Goal: Task Accomplishment & Management: Complete application form

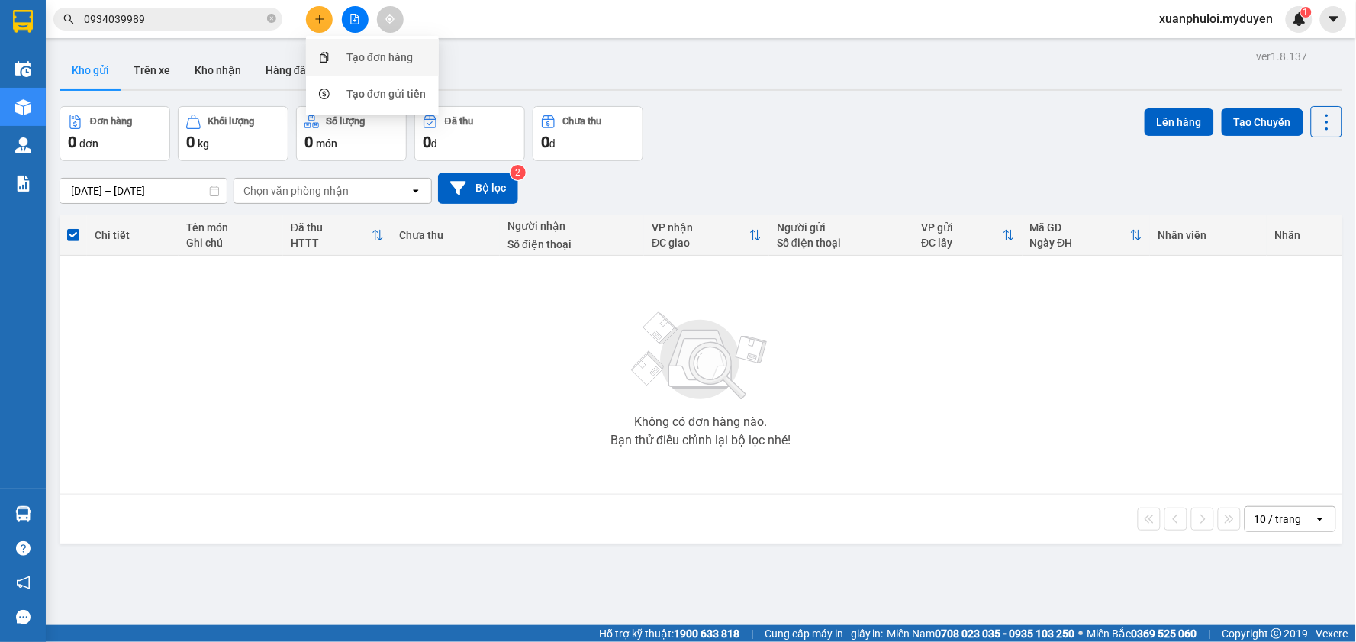
click at [359, 60] on div "Tạo đơn hàng" at bounding box center [379, 57] width 66 height 17
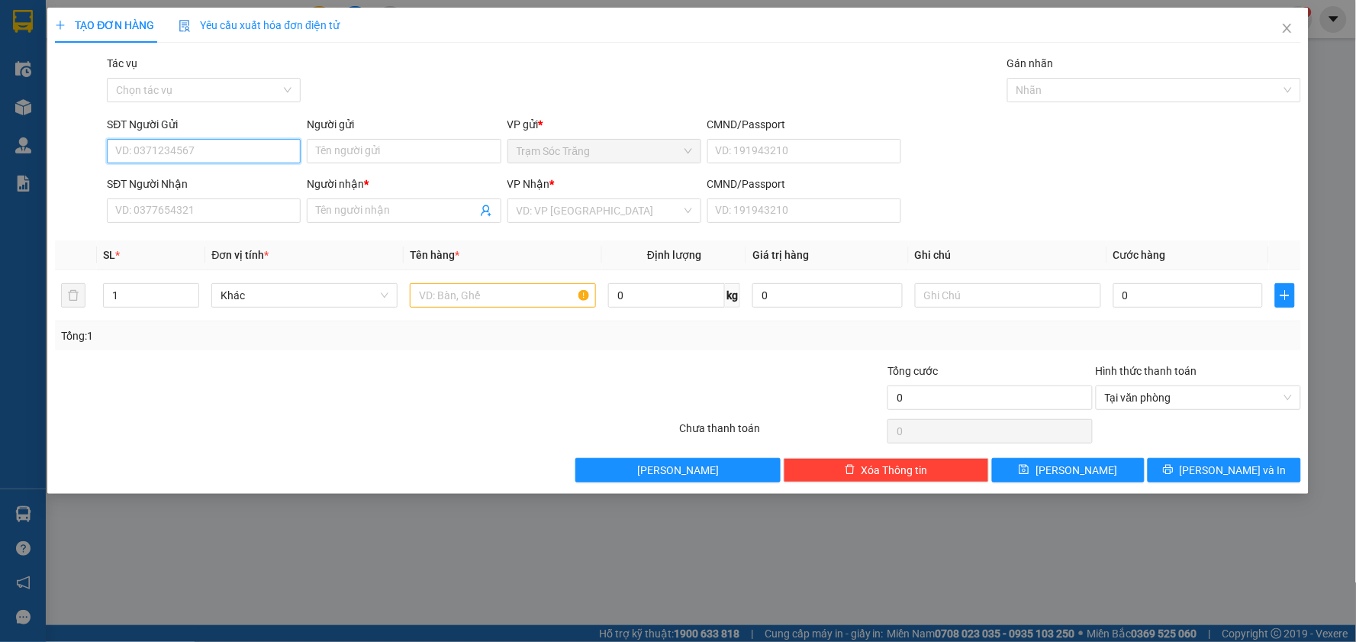
click at [247, 159] on input "SĐT Người Gửi" at bounding box center [204, 151] width 194 height 24
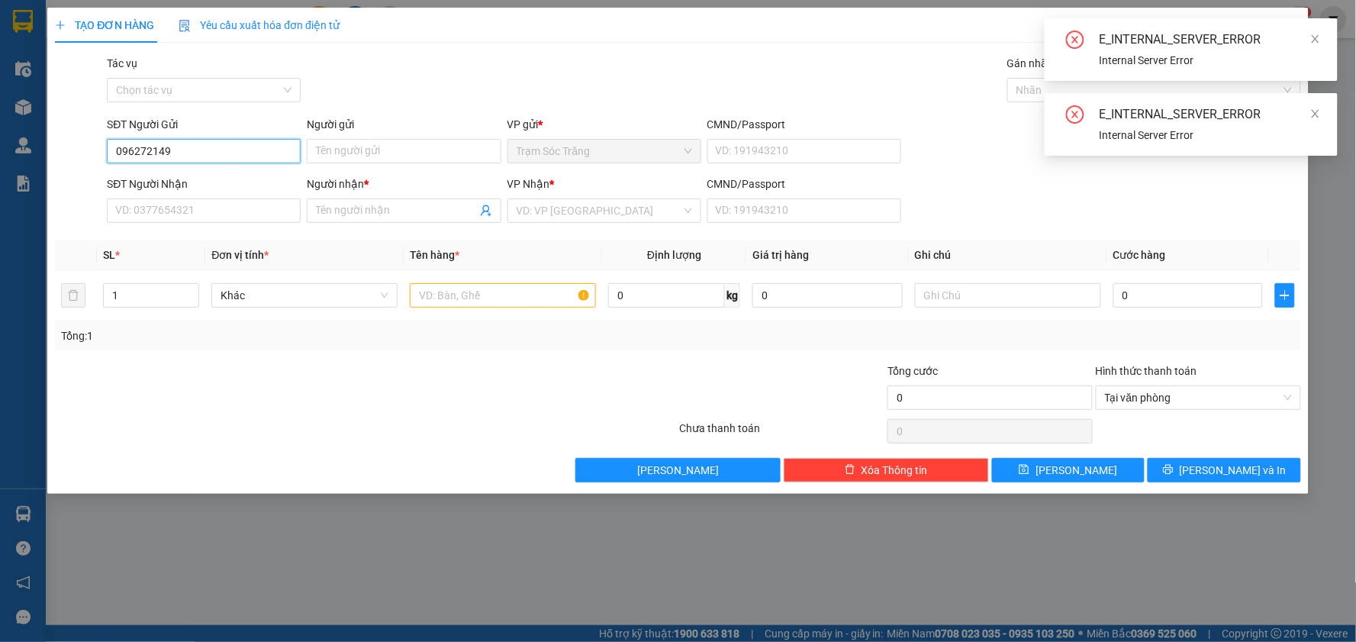
type input "0962721499"
click at [183, 145] on input "0962721499" at bounding box center [204, 151] width 194 height 24
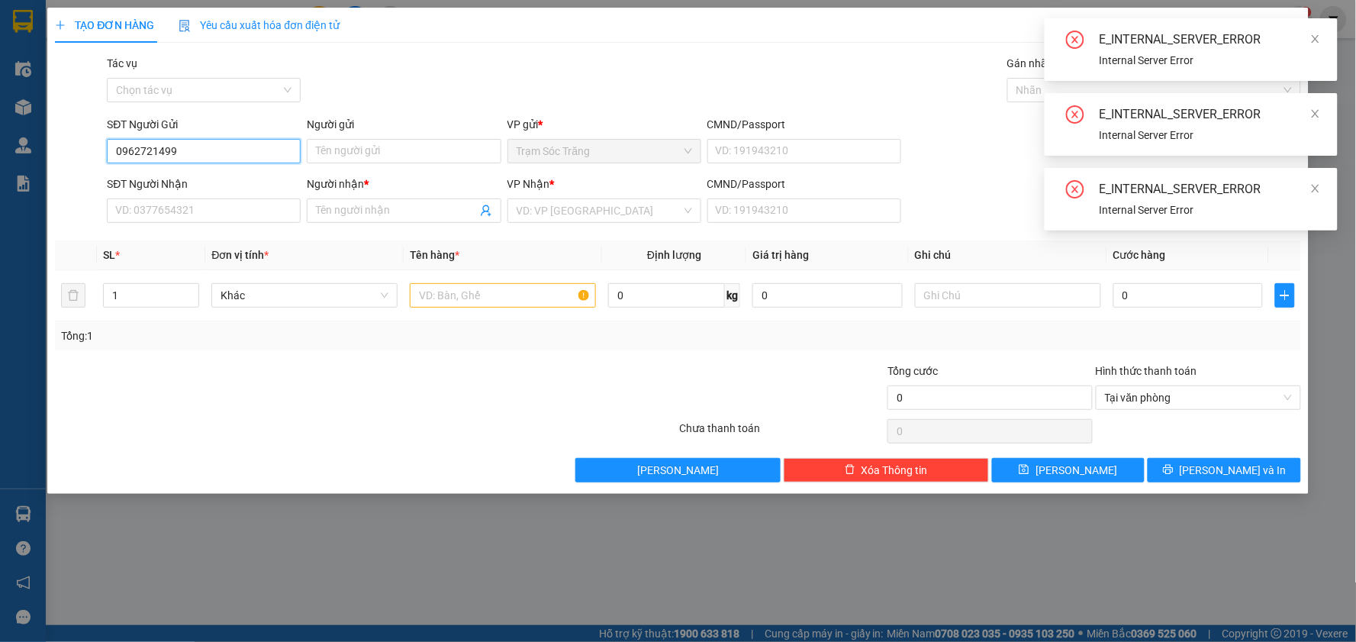
click at [183, 145] on input "0962721499" at bounding box center [204, 151] width 194 height 24
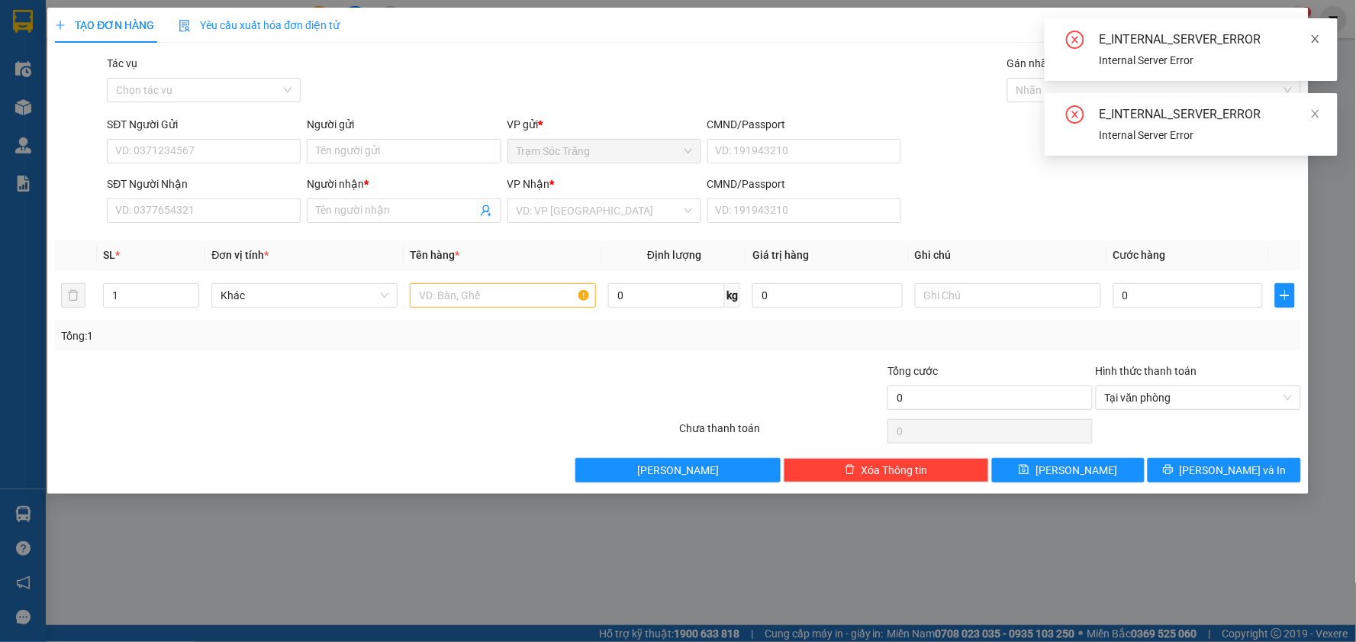
click at [1321, 38] on icon "close" at bounding box center [1315, 39] width 11 height 11
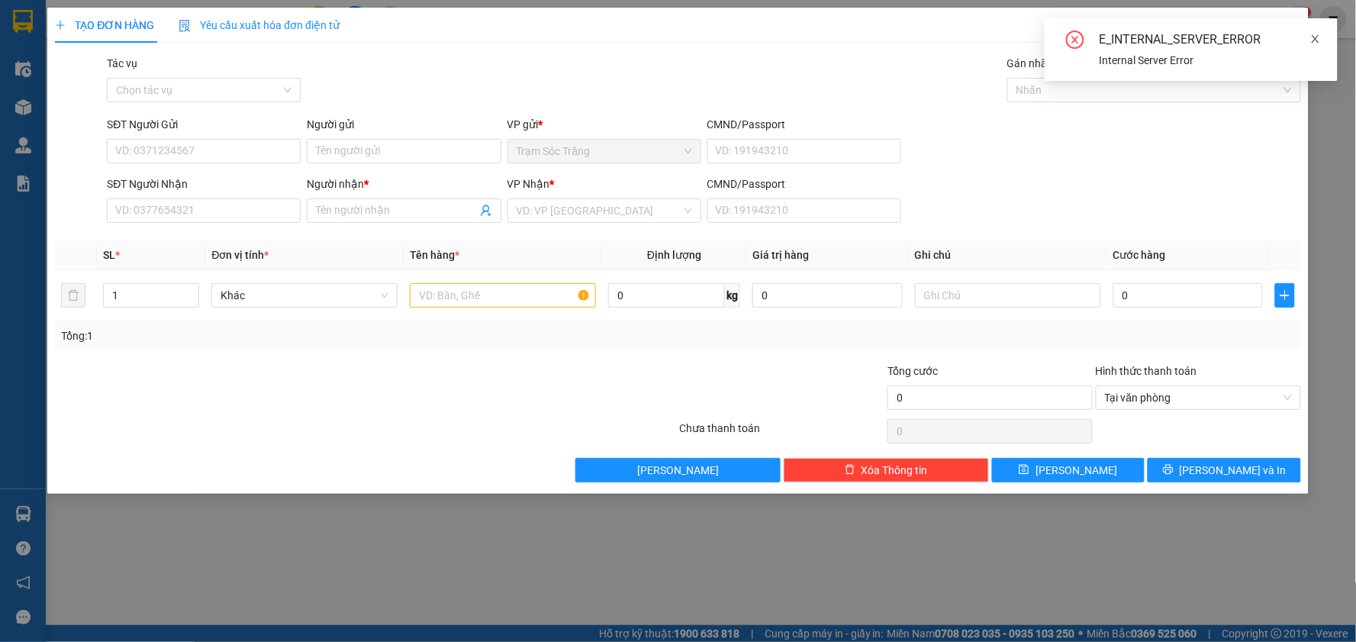
click at [1320, 38] on icon "close" at bounding box center [1315, 39] width 11 height 11
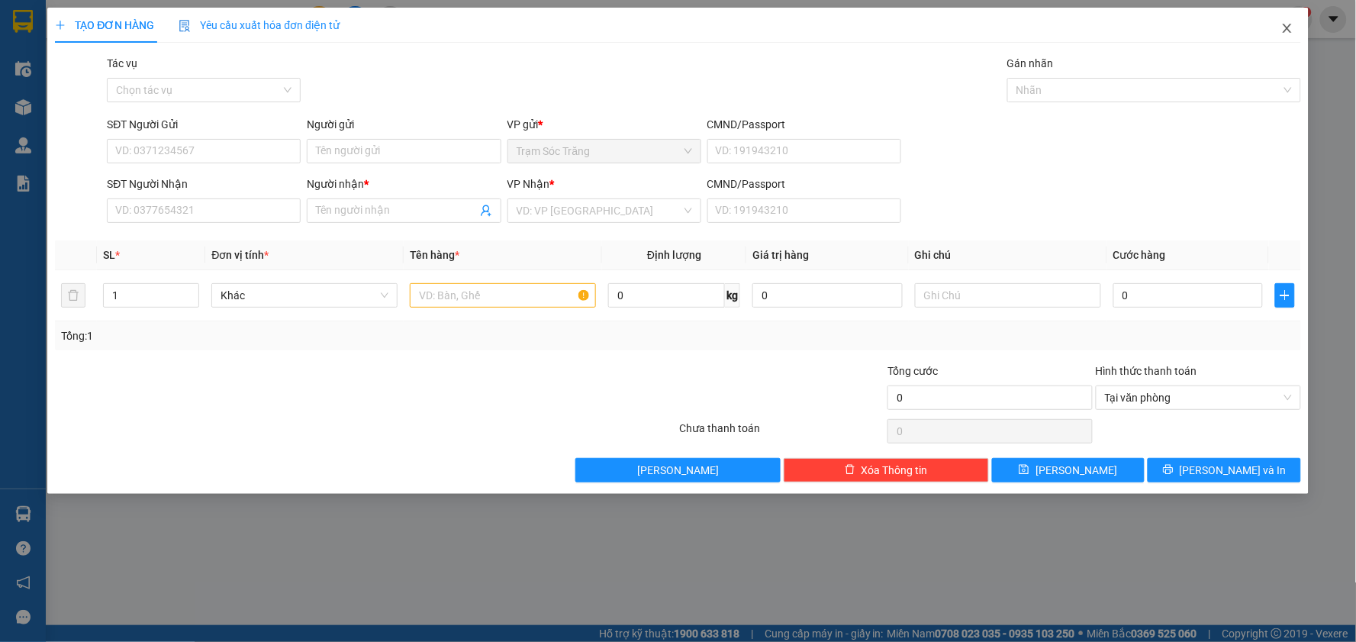
click at [1287, 25] on icon "close" at bounding box center [1287, 28] width 12 height 12
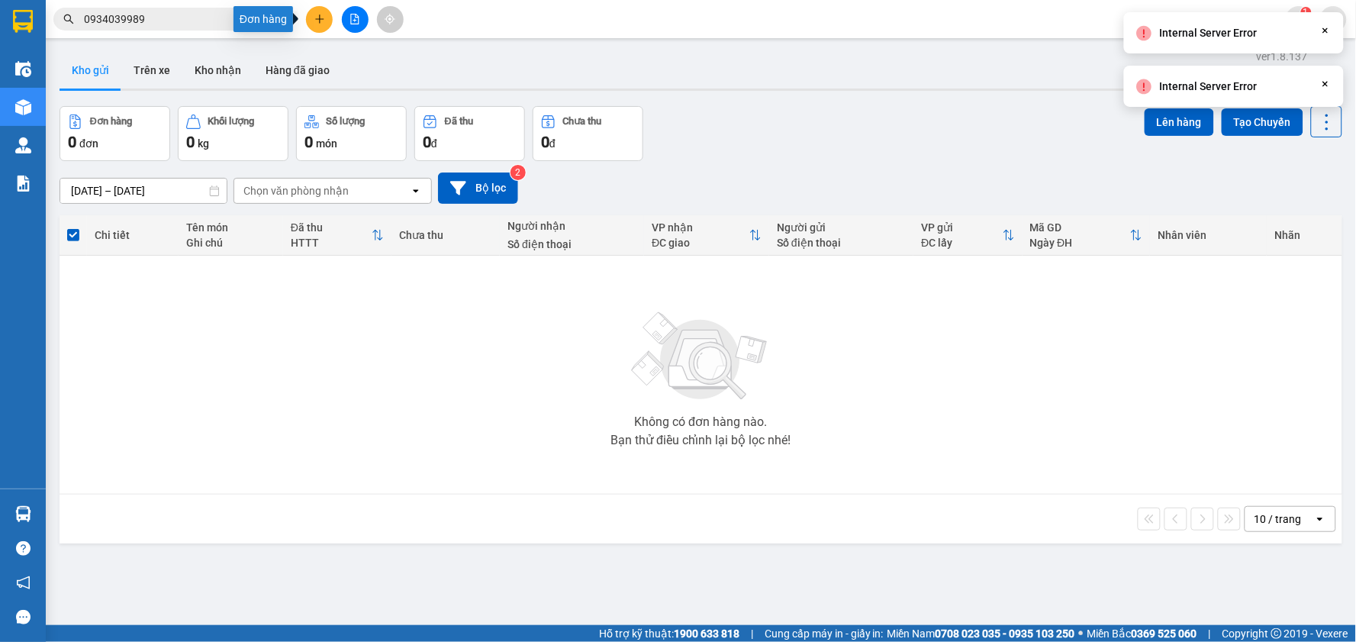
click at [318, 17] on icon "plus" at bounding box center [319, 19] width 11 height 11
click at [369, 69] on div "Tạo đơn hàng" at bounding box center [372, 57] width 114 height 29
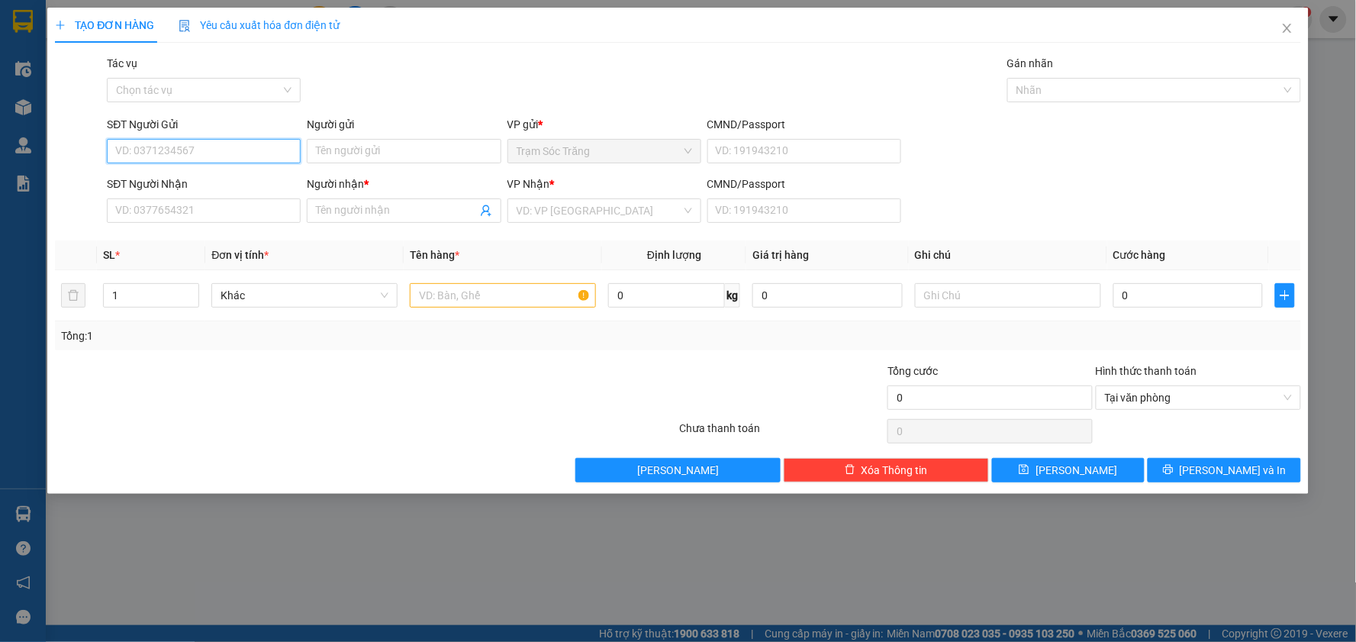
click at [208, 153] on input "SĐT Người Gửi" at bounding box center [204, 151] width 194 height 24
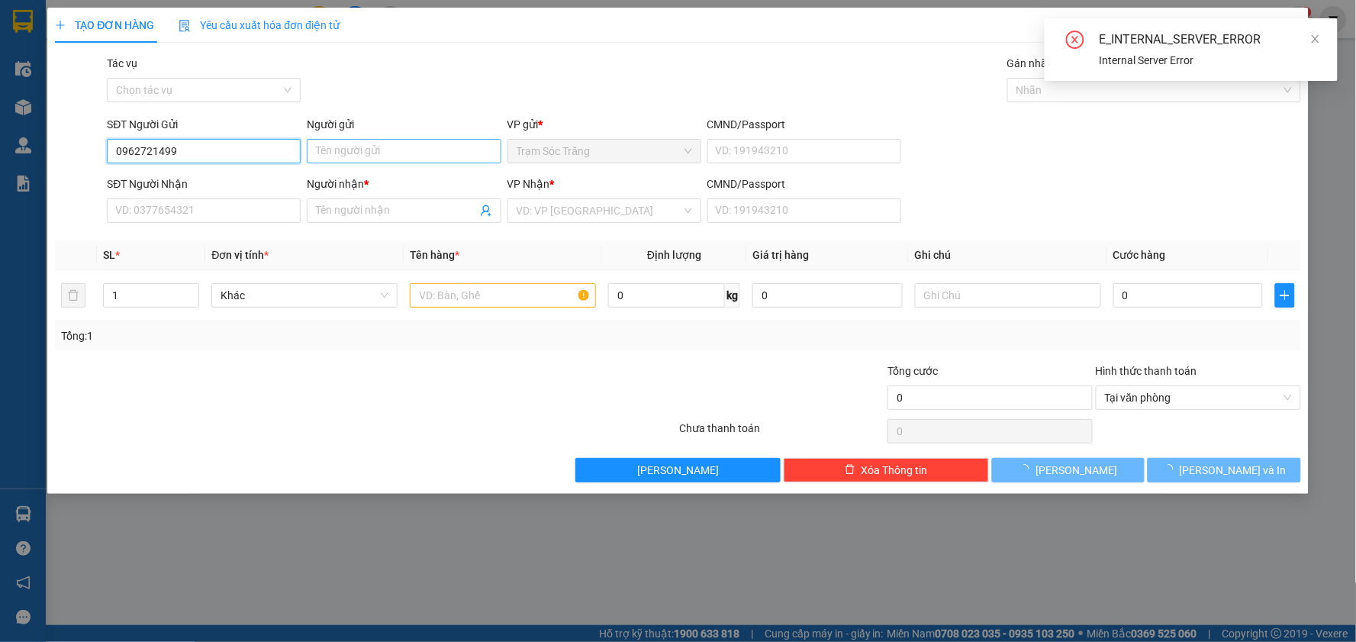
type input "0962721499"
click at [408, 155] on input "Người gửi" at bounding box center [404, 151] width 194 height 24
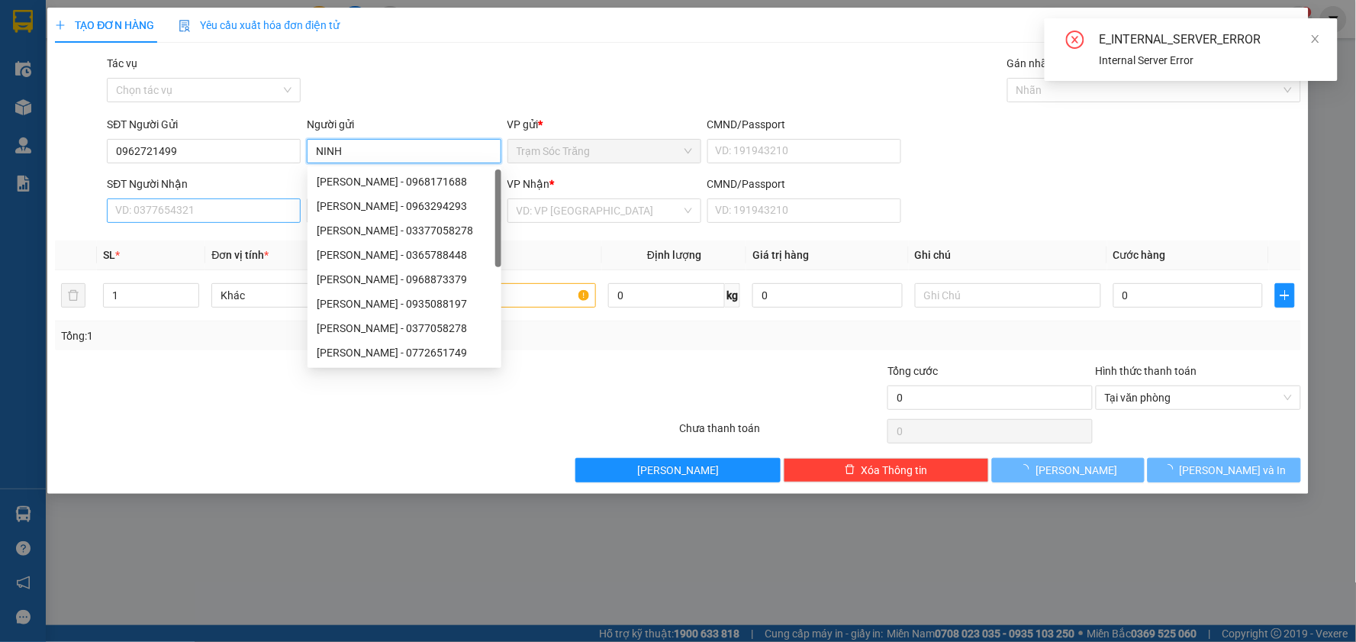
type input "NINH"
click at [171, 207] on input "SĐT Người Nhận" at bounding box center [204, 210] width 194 height 24
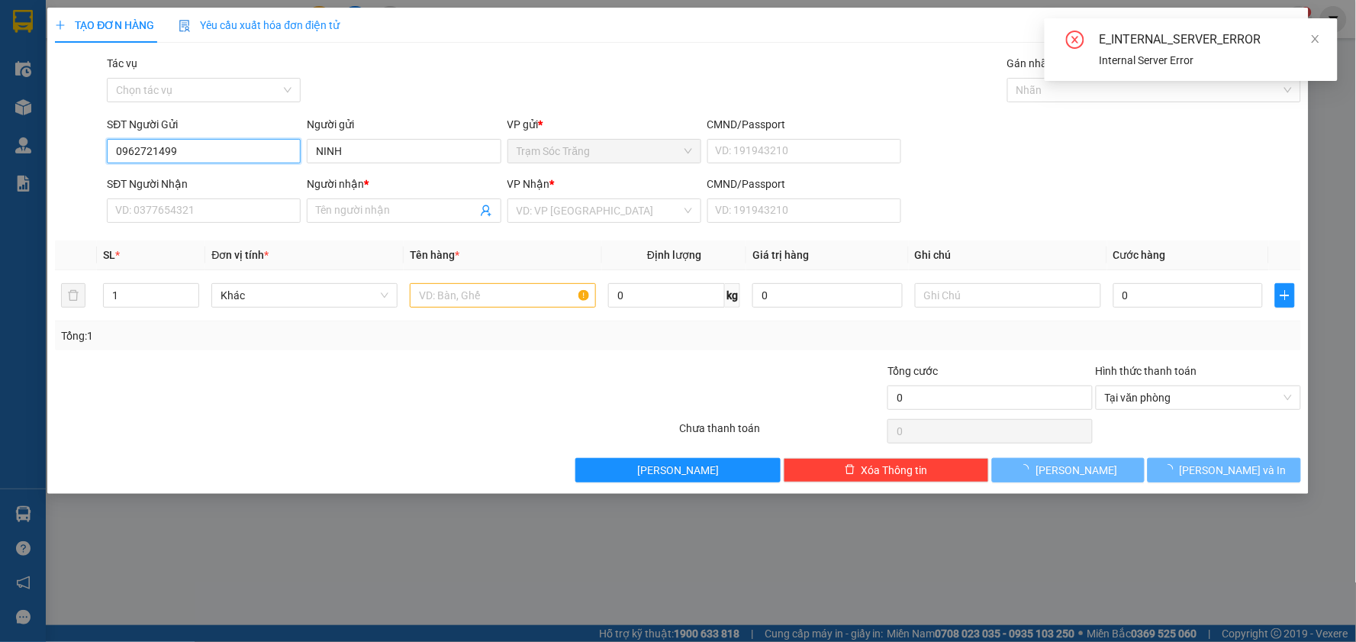
click at [227, 141] on input "0962721499" at bounding box center [204, 151] width 194 height 24
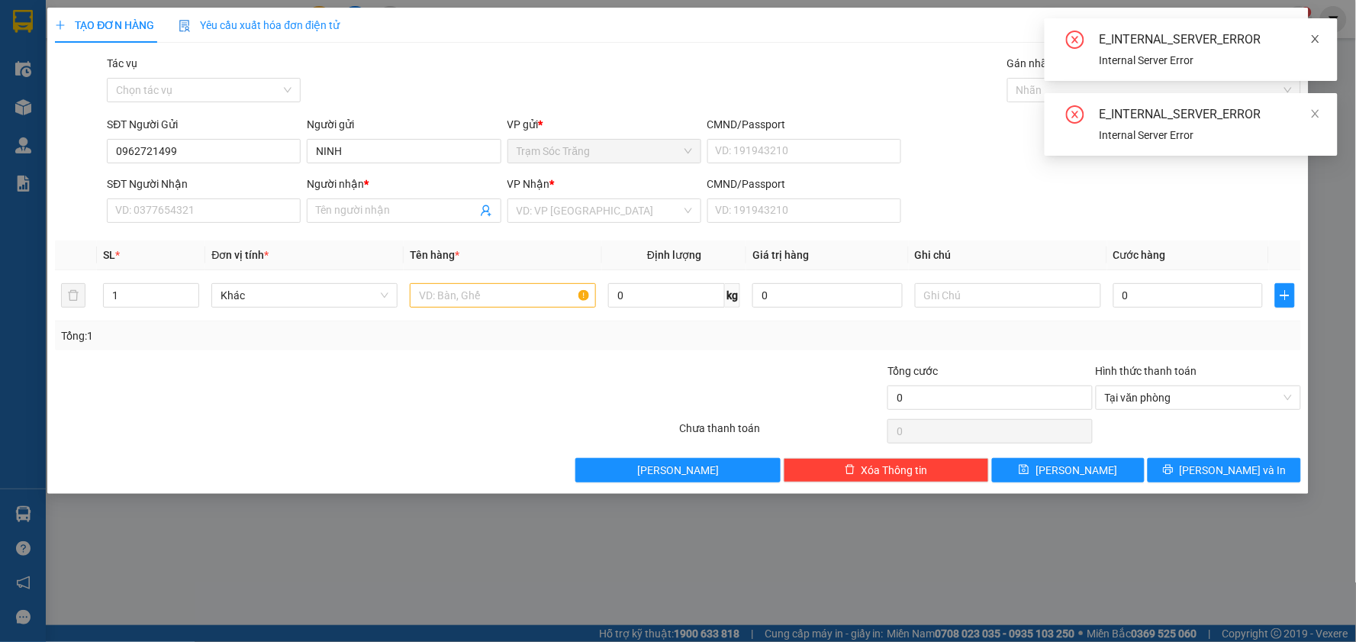
click at [1317, 36] on icon "close" at bounding box center [1315, 39] width 11 height 11
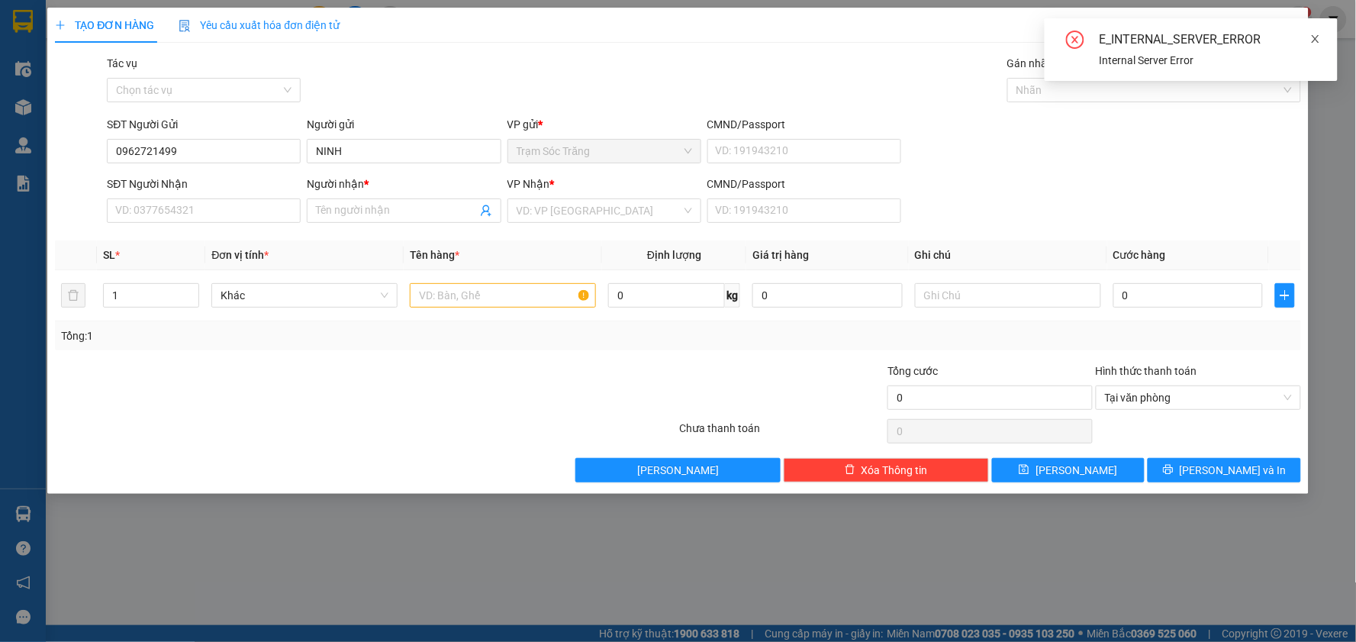
click at [1314, 34] on icon "close" at bounding box center [1315, 39] width 11 height 11
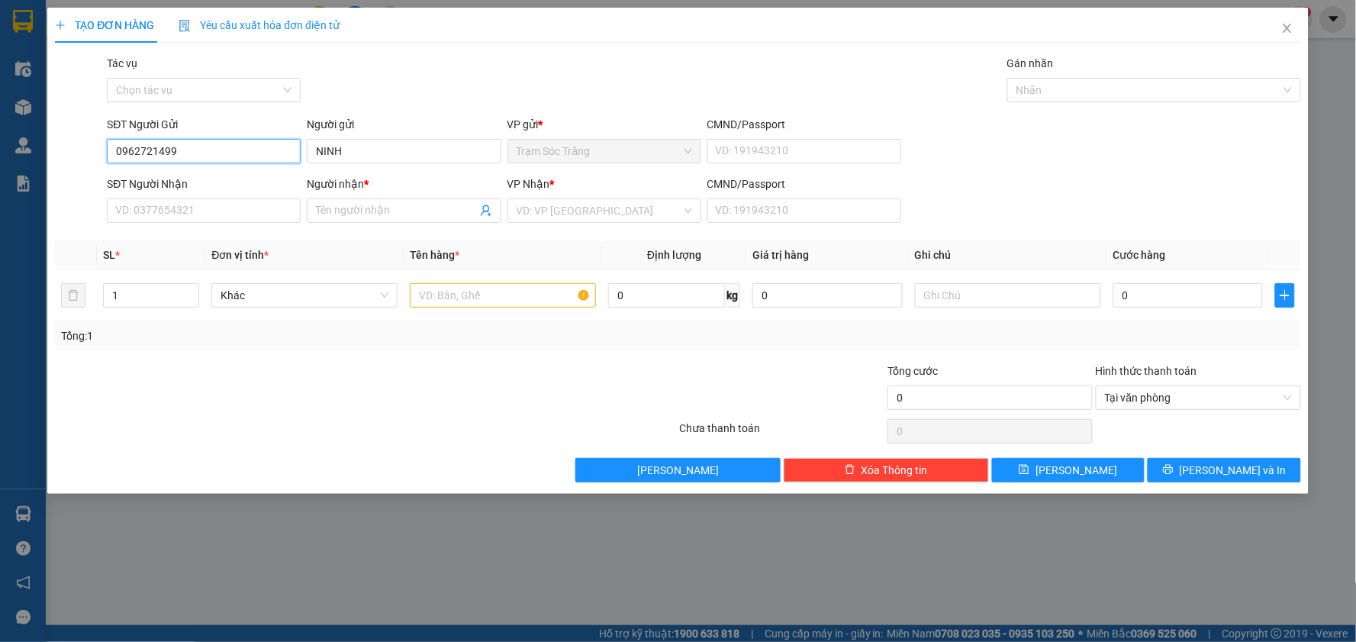
click at [232, 150] on input "0962721499" at bounding box center [204, 151] width 194 height 24
click at [395, 142] on input "NINH" at bounding box center [404, 151] width 194 height 24
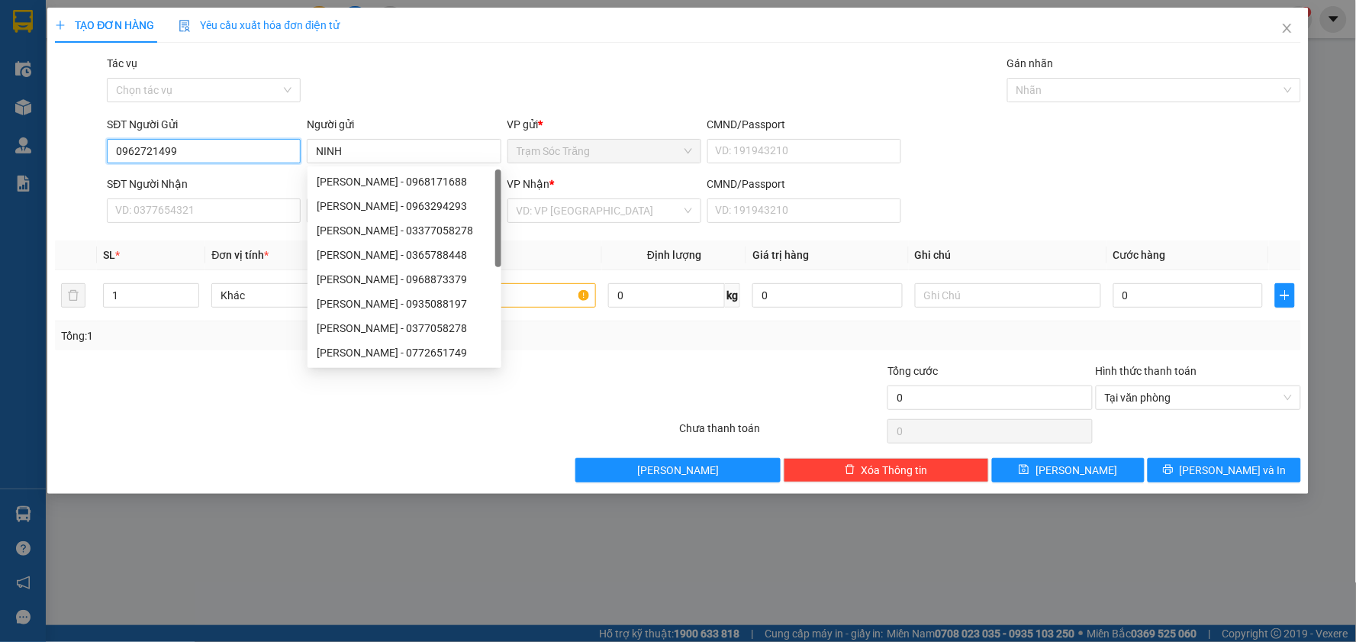
click at [261, 153] on input "0962721499" at bounding box center [204, 151] width 194 height 24
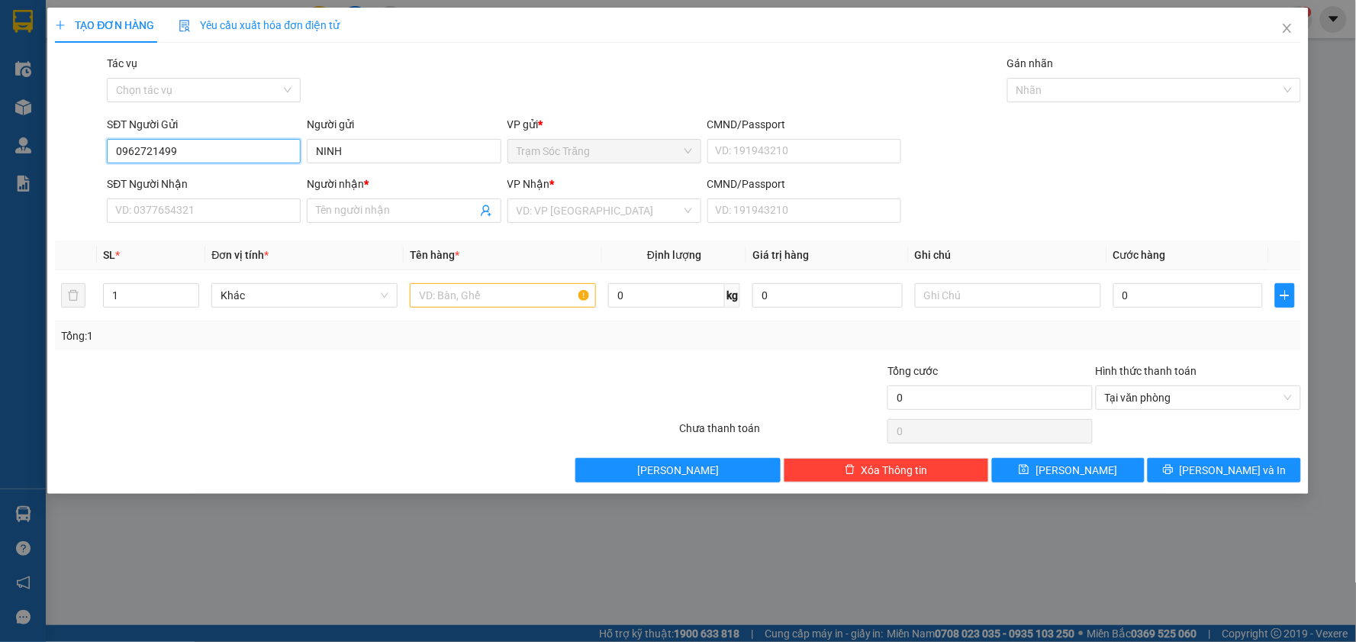
click at [261, 153] on input "0962721499" at bounding box center [204, 151] width 194 height 24
click at [238, 209] on input "SĐT Người Nhận" at bounding box center [204, 210] width 194 height 24
click at [207, 155] on input "0962721499" at bounding box center [204, 151] width 194 height 24
click at [1291, 29] on icon "close" at bounding box center [1287, 28] width 12 height 12
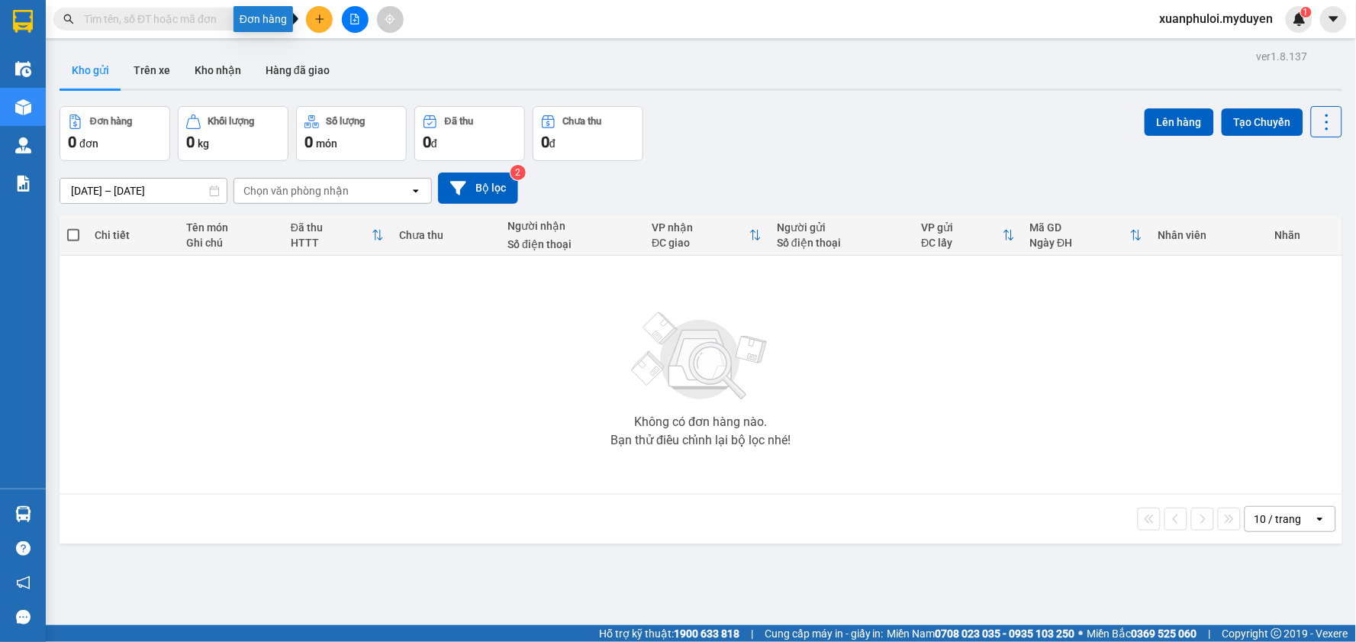
click at [317, 19] on icon "plus" at bounding box center [319, 18] width 8 height 1
click at [364, 54] on div "Tạo đơn hàng" at bounding box center [379, 57] width 66 height 17
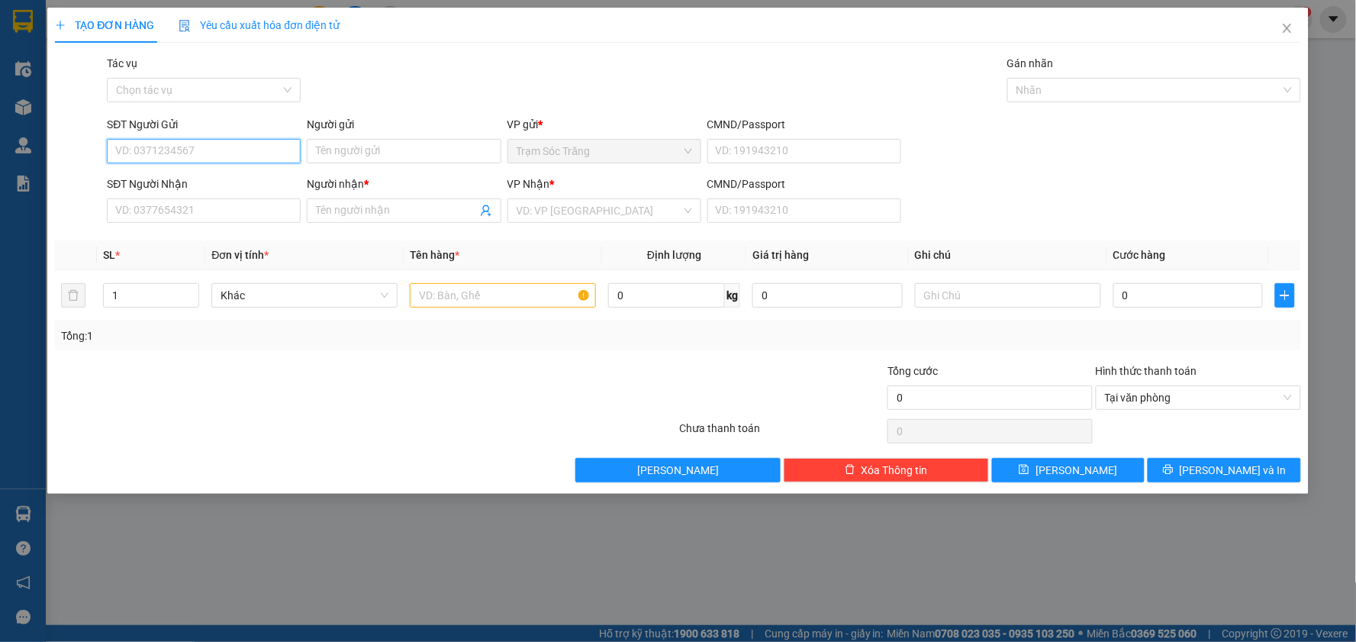
click at [183, 146] on input "SĐT Người Gửi" at bounding box center [204, 151] width 194 height 24
click at [182, 184] on div "0962721499 - NINH" at bounding box center [204, 181] width 176 height 17
type input "0962721499"
type input "NINH"
type input "0908189494"
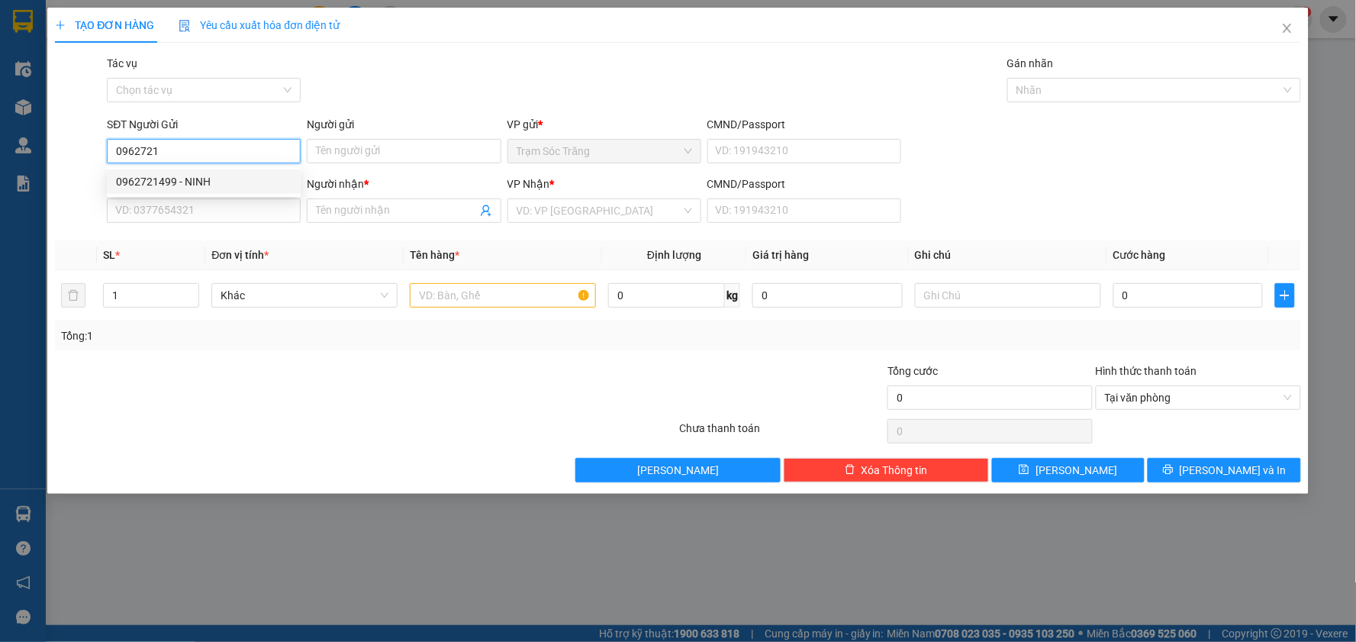
type input "VŨ"
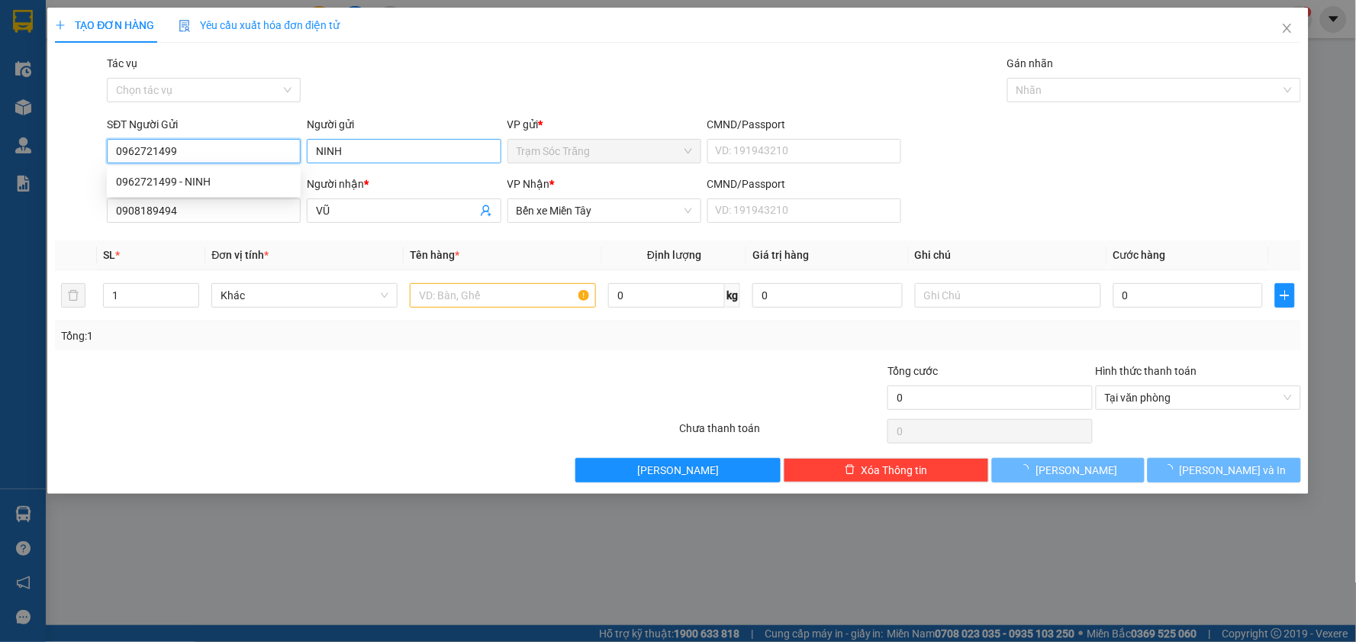
type input "50.000"
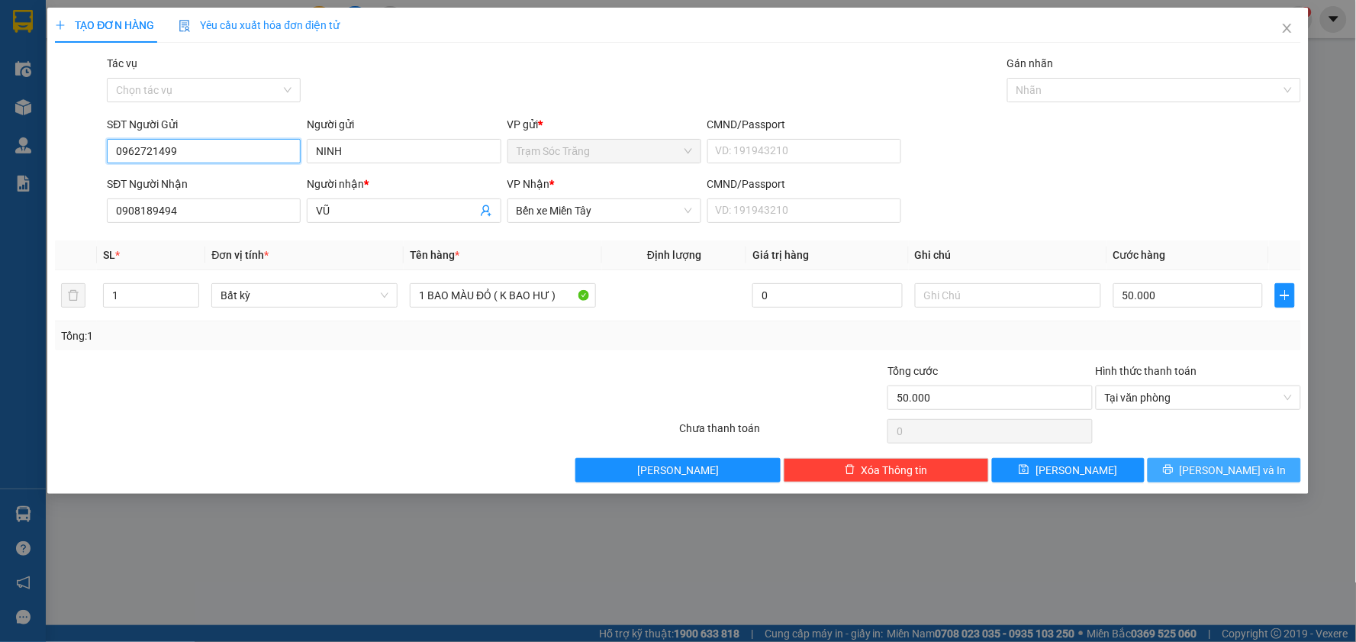
type input "0962721499"
click at [1244, 462] on span "[PERSON_NAME] và In" at bounding box center [1233, 470] width 107 height 17
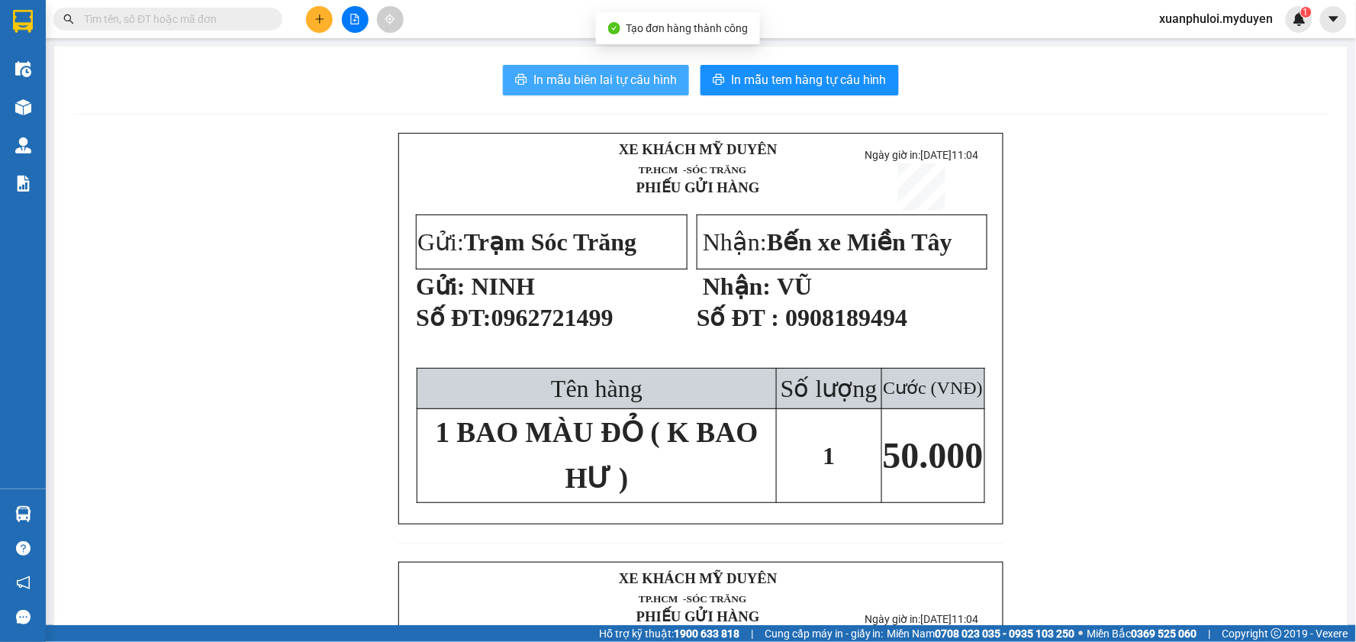
click at [614, 70] on span "In mẫu biên lai tự cấu hình" at bounding box center [604, 79] width 143 height 19
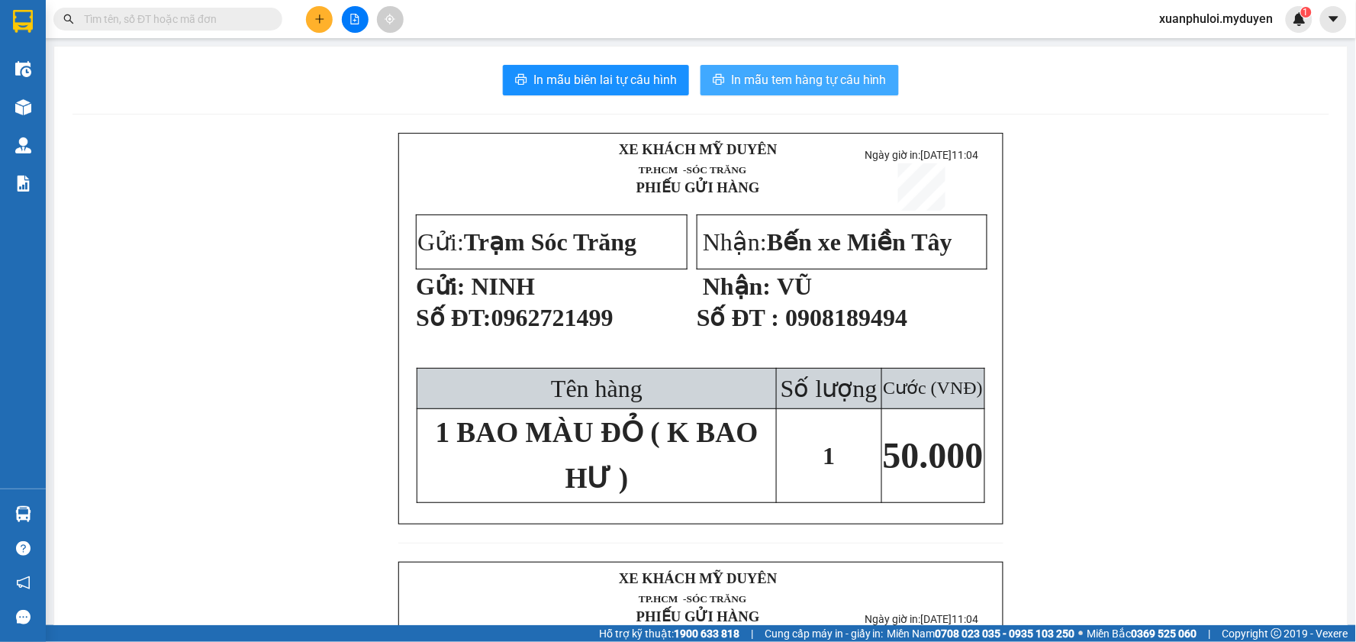
click at [794, 71] on span "In mẫu tem hàng tự cấu hình" at bounding box center [809, 79] width 156 height 19
